Goal: Navigation & Orientation: Find specific page/section

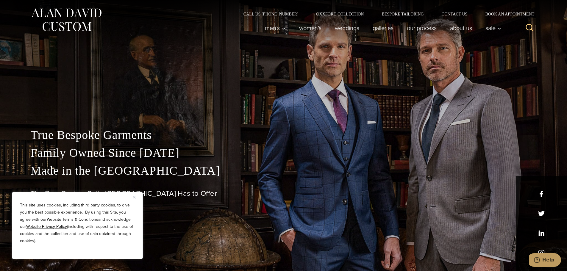
click at [133, 197] on div "This site uses cookies, including third party cookies, to give you the best pos…" at bounding box center [77, 225] width 131 height 67
click at [133, 198] on img "Close" at bounding box center [134, 197] width 3 height 3
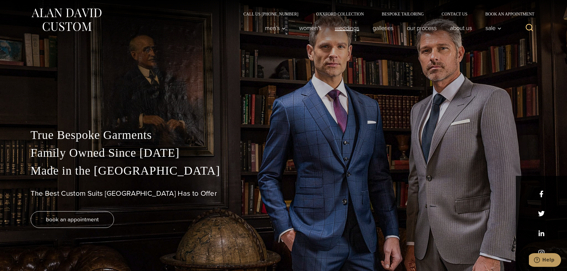
click at [354, 27] on link "weddings" at bounding box center [347, 28] width 38 height 12
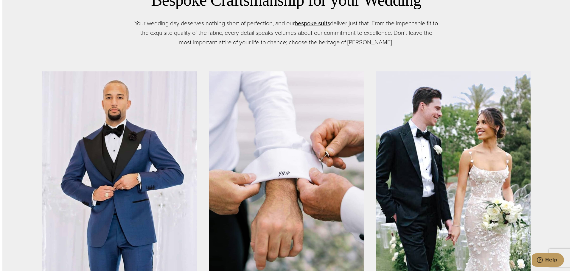
scroll to position [328, 0]
